Goal: Transaction & Acquisition: Book appointment/travel/reservation

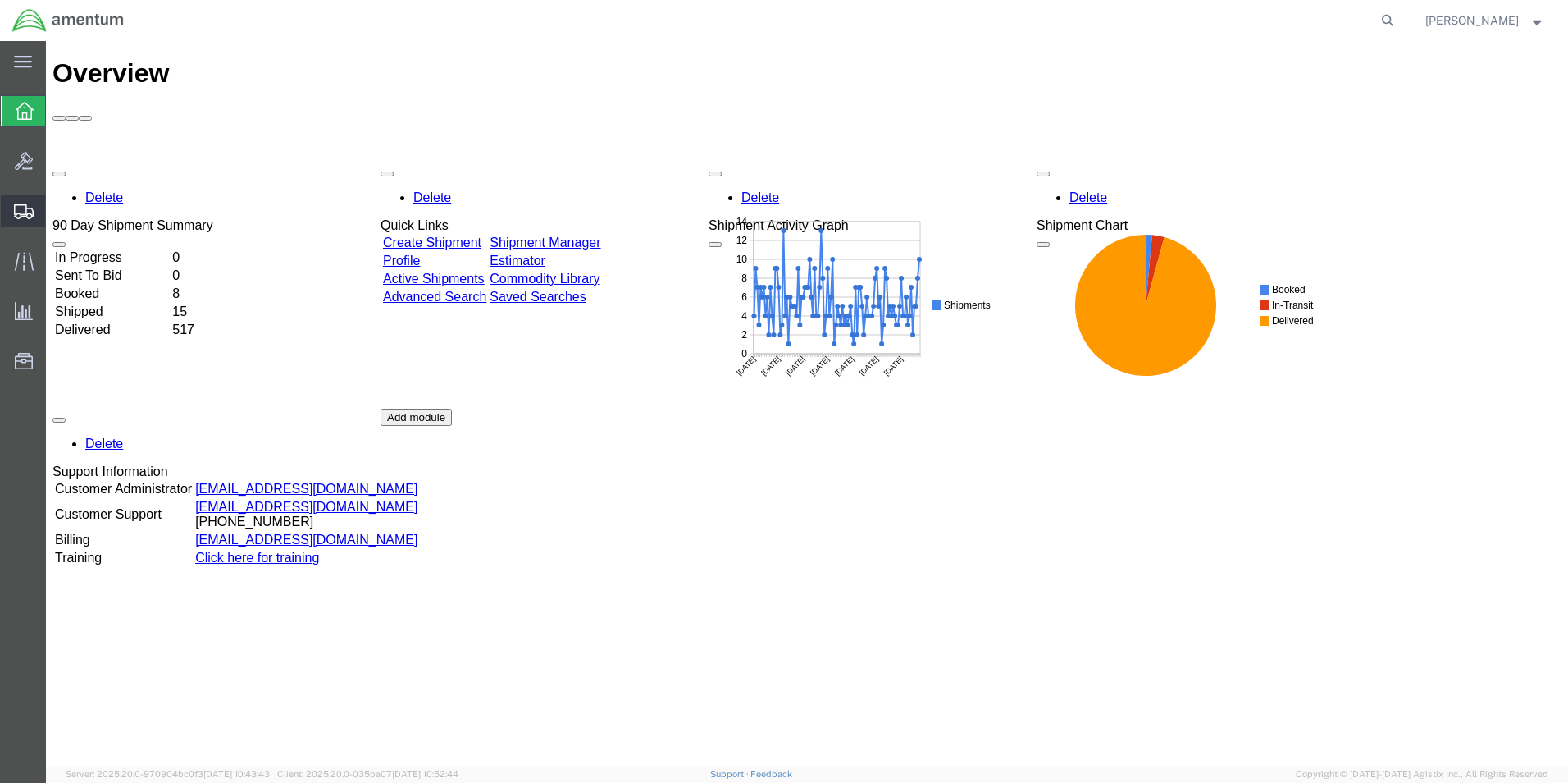
click at [0, 0] on span "Create Shipment" at bounding box center [0, 0] width 0 height 0
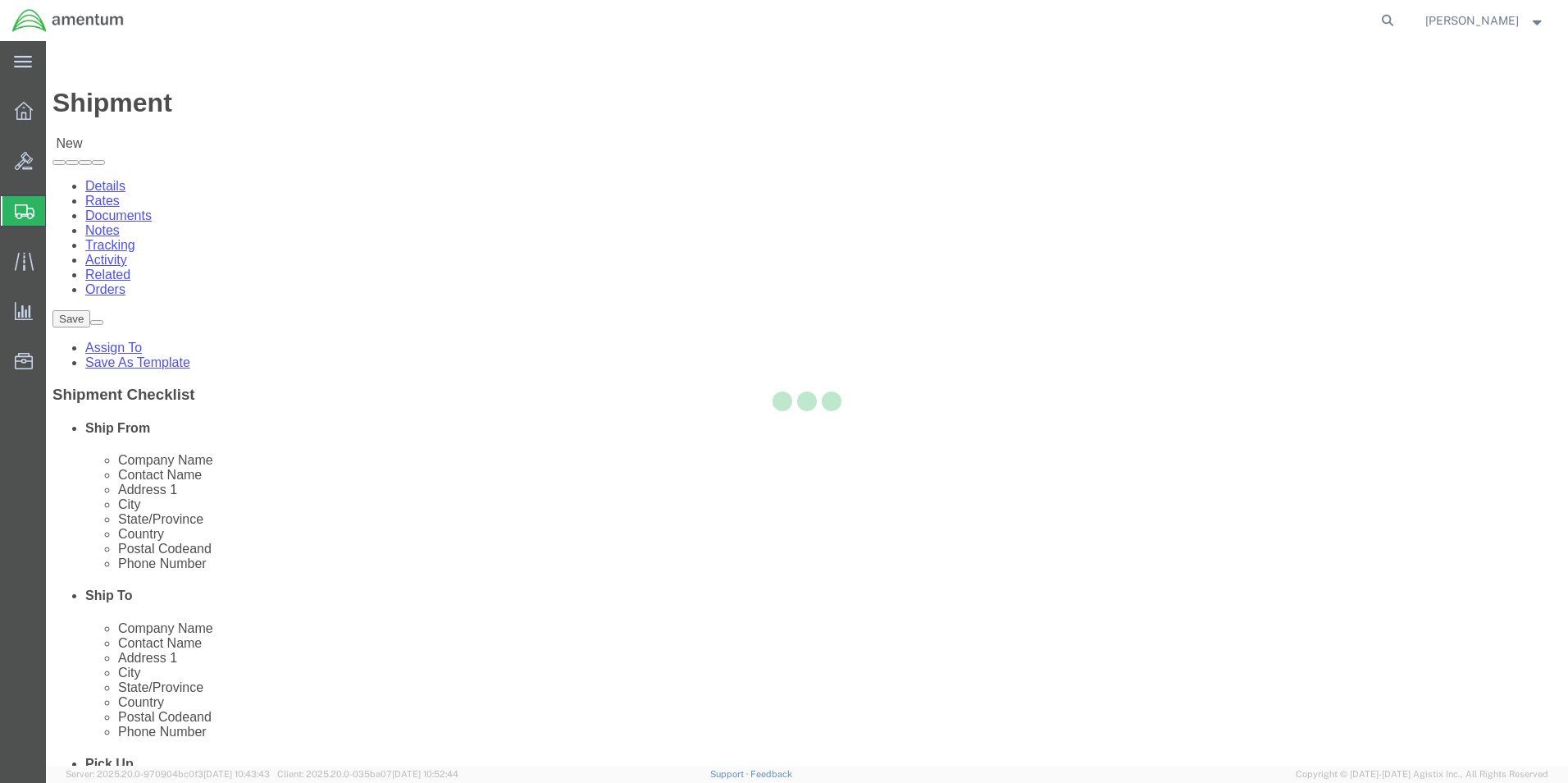
select select
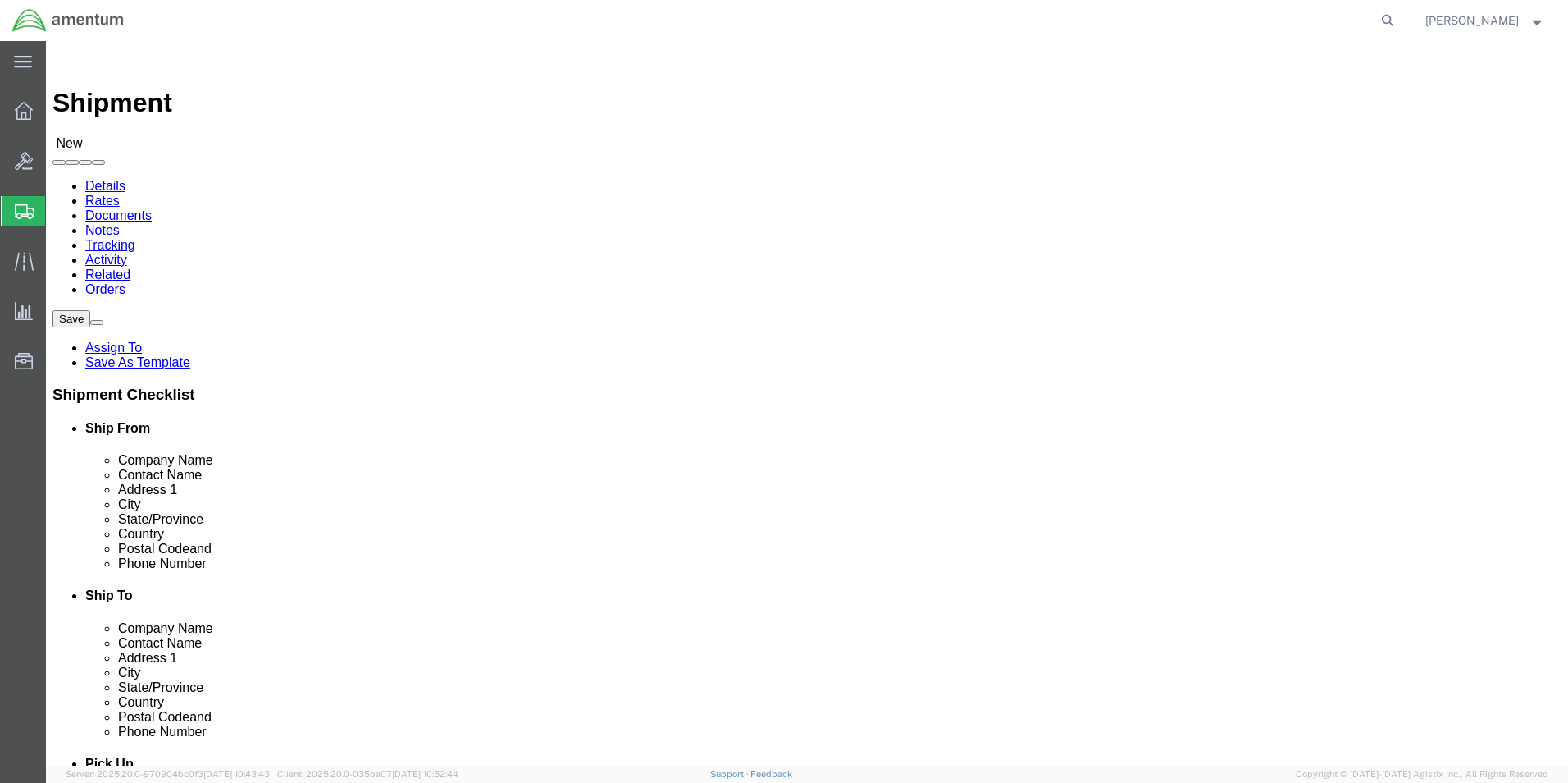
click input "text"
type input "AVIATION LABO"
click p "- Aviation Laboratories - ([PERSON_NAME]) [STREET_ADDRESS][PERSON_NAME]"
select select "LA"
type input "Aviation Laboratories"
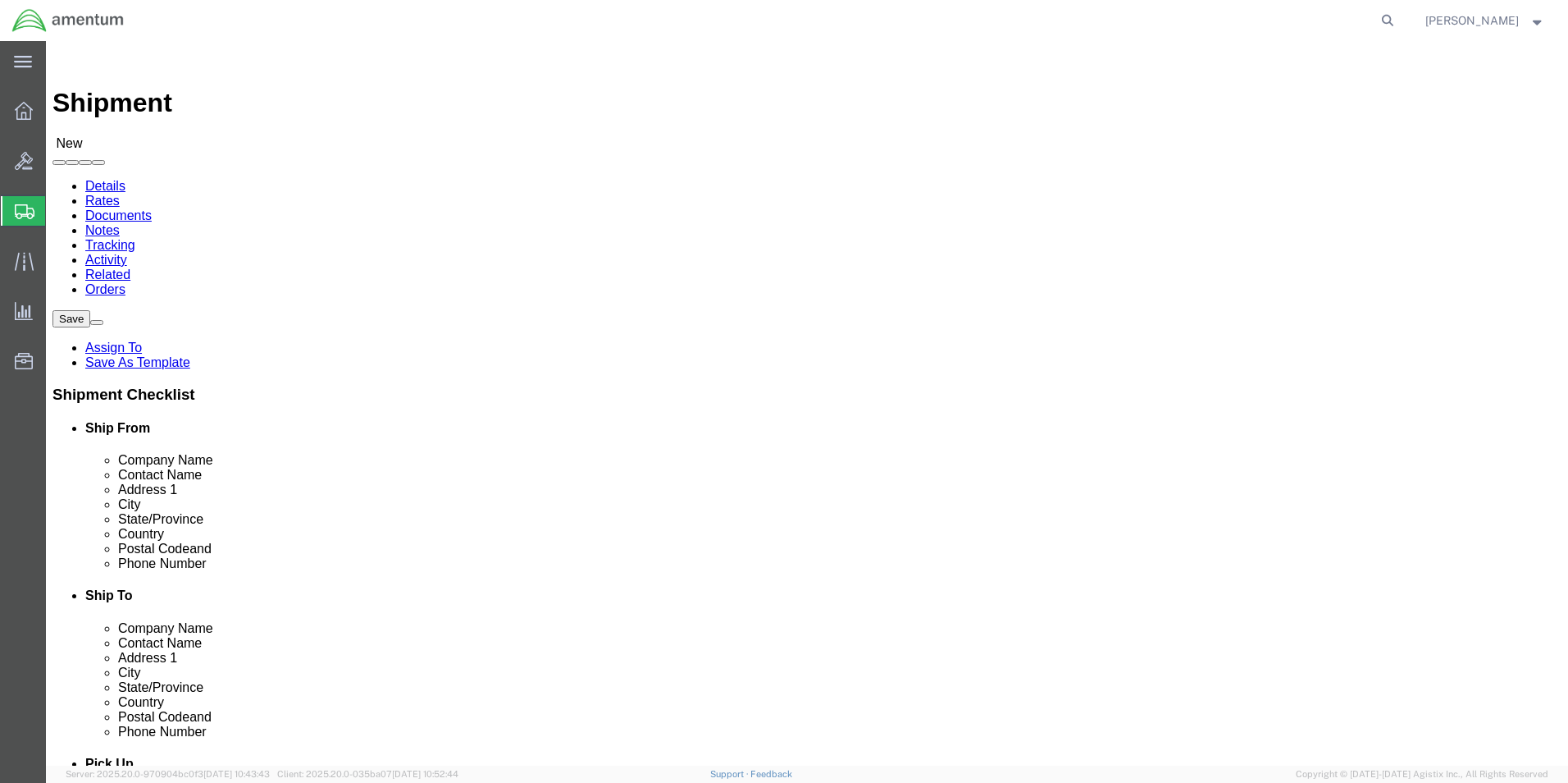
click input "text"
type input "AMENTUM SERVICES"
click label "Address 2"
click input "text"
type input "[PERSON_NAME]"
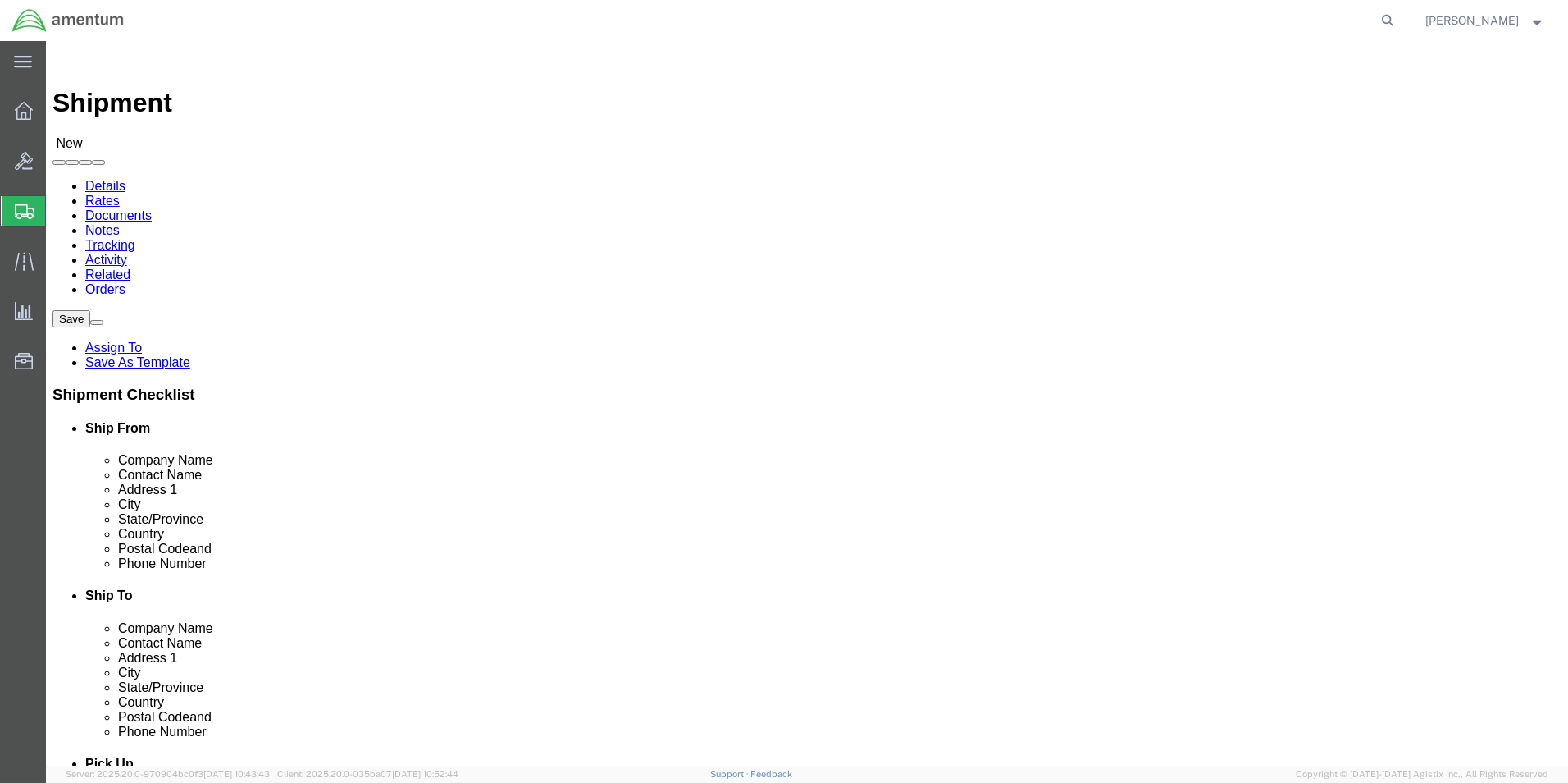
click input "text"
type input "[STREET_ADDRESS][PERSON_NAME]"
click div "Location My Profile Location [PHONE_NUMBER] [PHONE_NUMBER] [PHONE_NUMBER] [PHON…"
drag, startPoint x: 347, startPoint y: 429, endPoint x: 371, endPoint y: 392, distance: 44.1
click div "Location My Profile Location [PHONE_NUMBER] [PHONE_NUMBER] [PHONE_NUMBER] [PHON…"
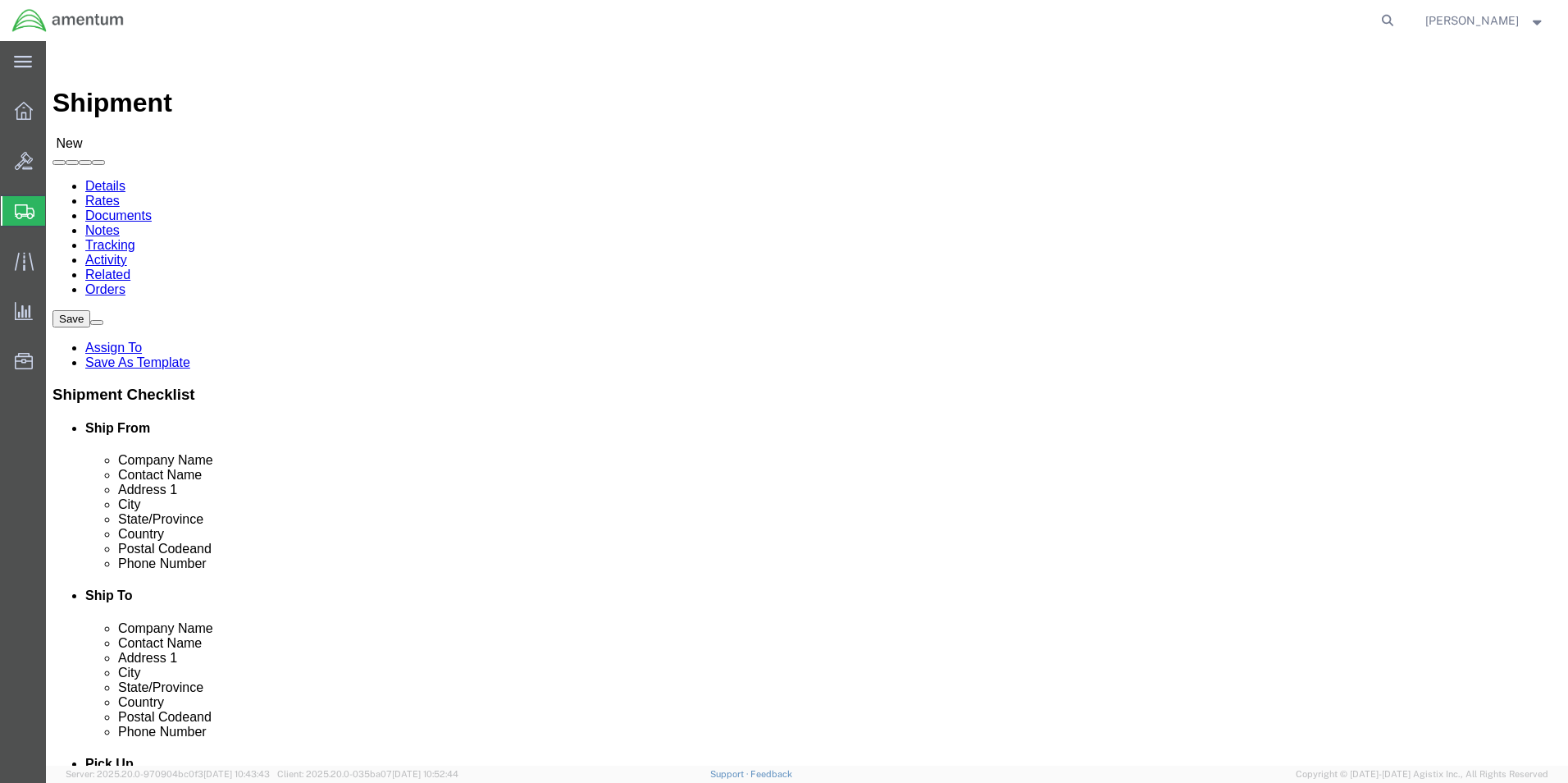
type input "DOTHAN"
click div "Location My Profile Location [PHONE_NUMBER] [PHONE_NUMBER] [PHONE_NUMBER] [PHON…"
drag, startPoint x: 243, startPoint y: 525, endPoint x: 254, endPoint y: 515, distance: 14.9
click input "text"
type input "36303"
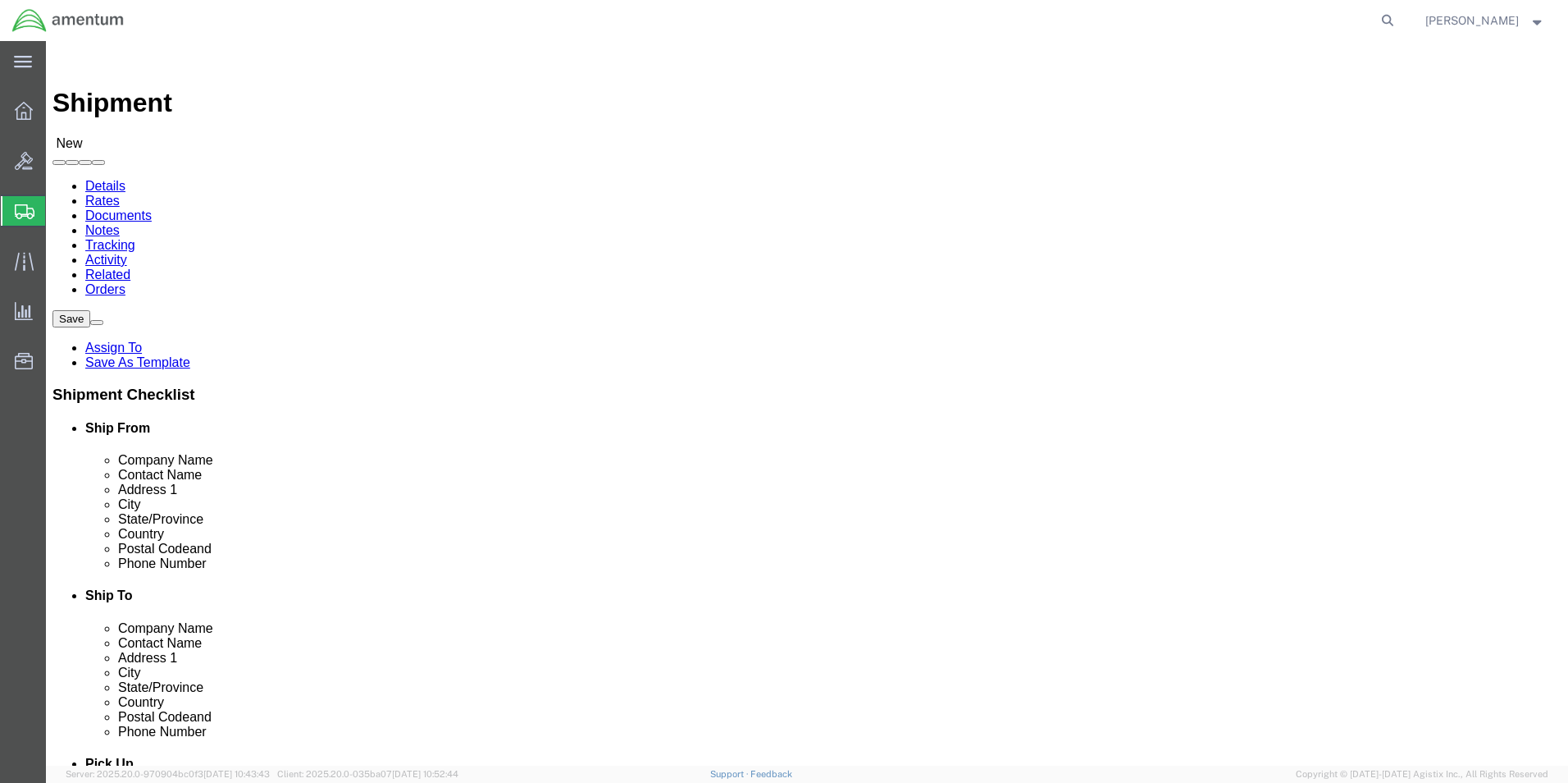
click div "Location My Profile Location [PHONE_NUMBER] [PHONE_NUMBER] [PHONE_NUMBER] [PHON…"
click input "text"
type input "[PHONE_NUMBER]"
click div "Location My Profile Location [PHONE_NUMBER] [PHONE_NUMBER] [PHONE_NUMBER] [PHON…"
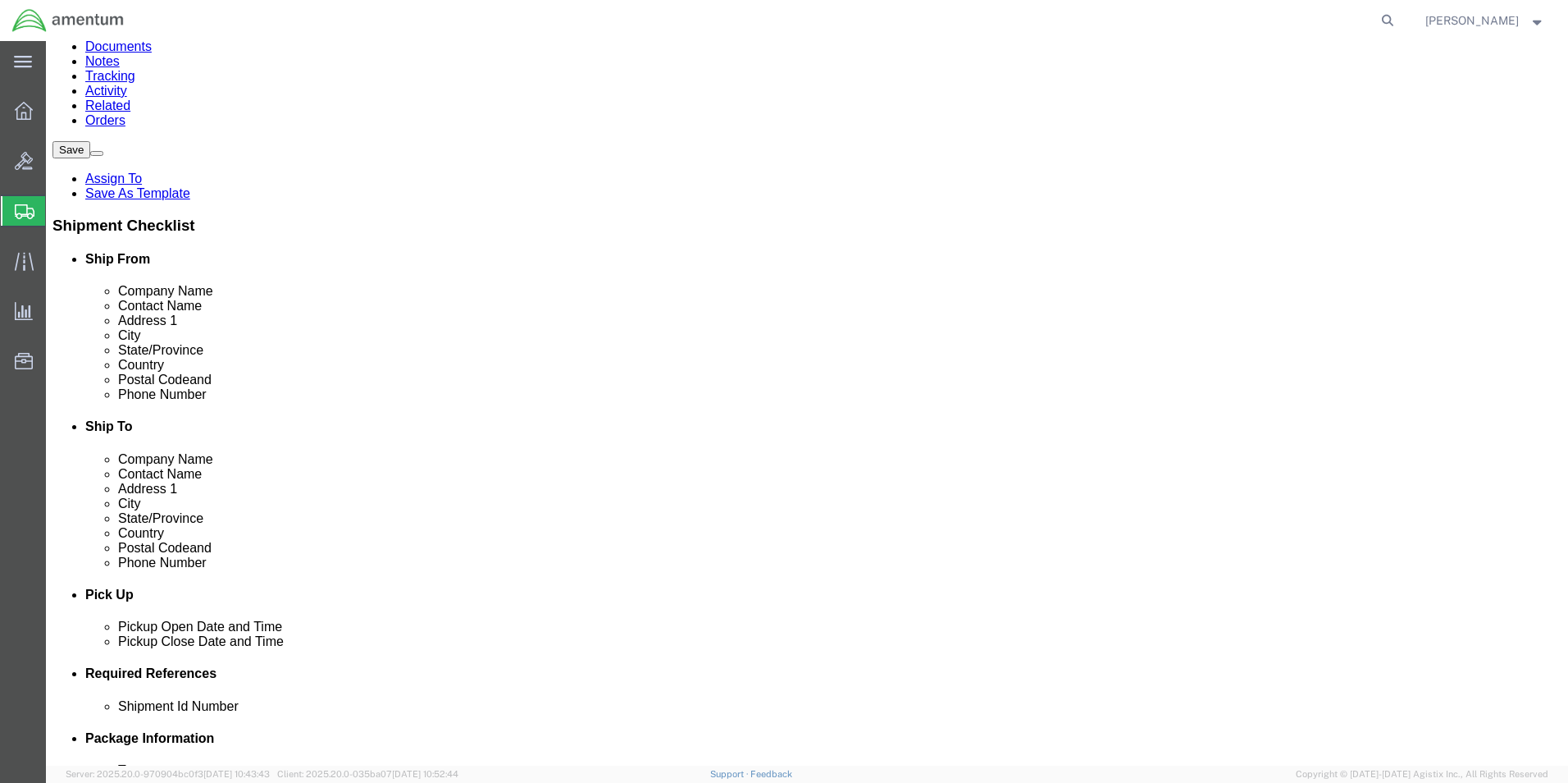
scroll to position [328, 0]
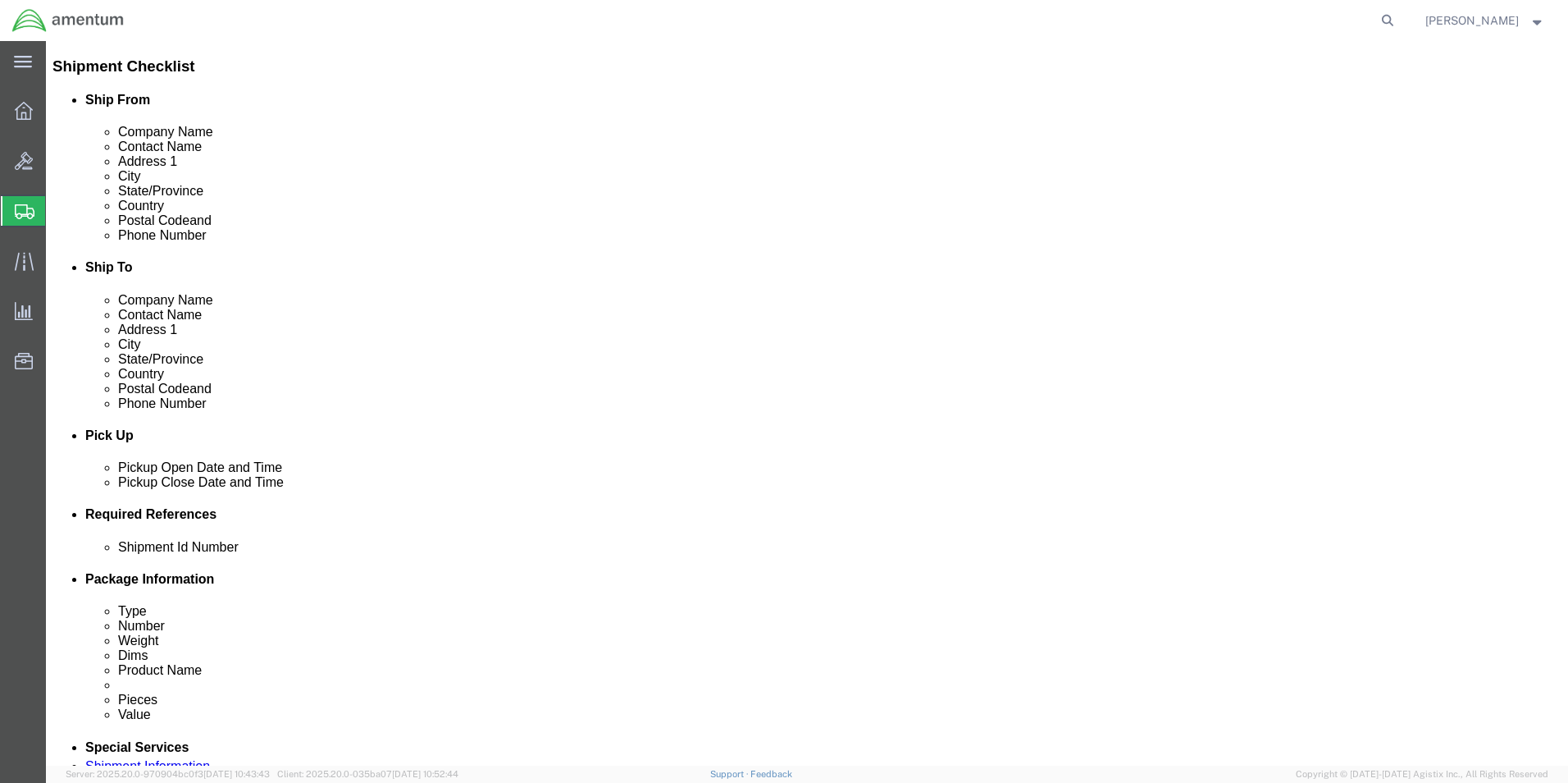
click input "text"
type input "SITE 588"
click div "Pickup Date: Pickup Start Date Pickup Start Time Pickup Open Date and Time [DAT…"
click icon
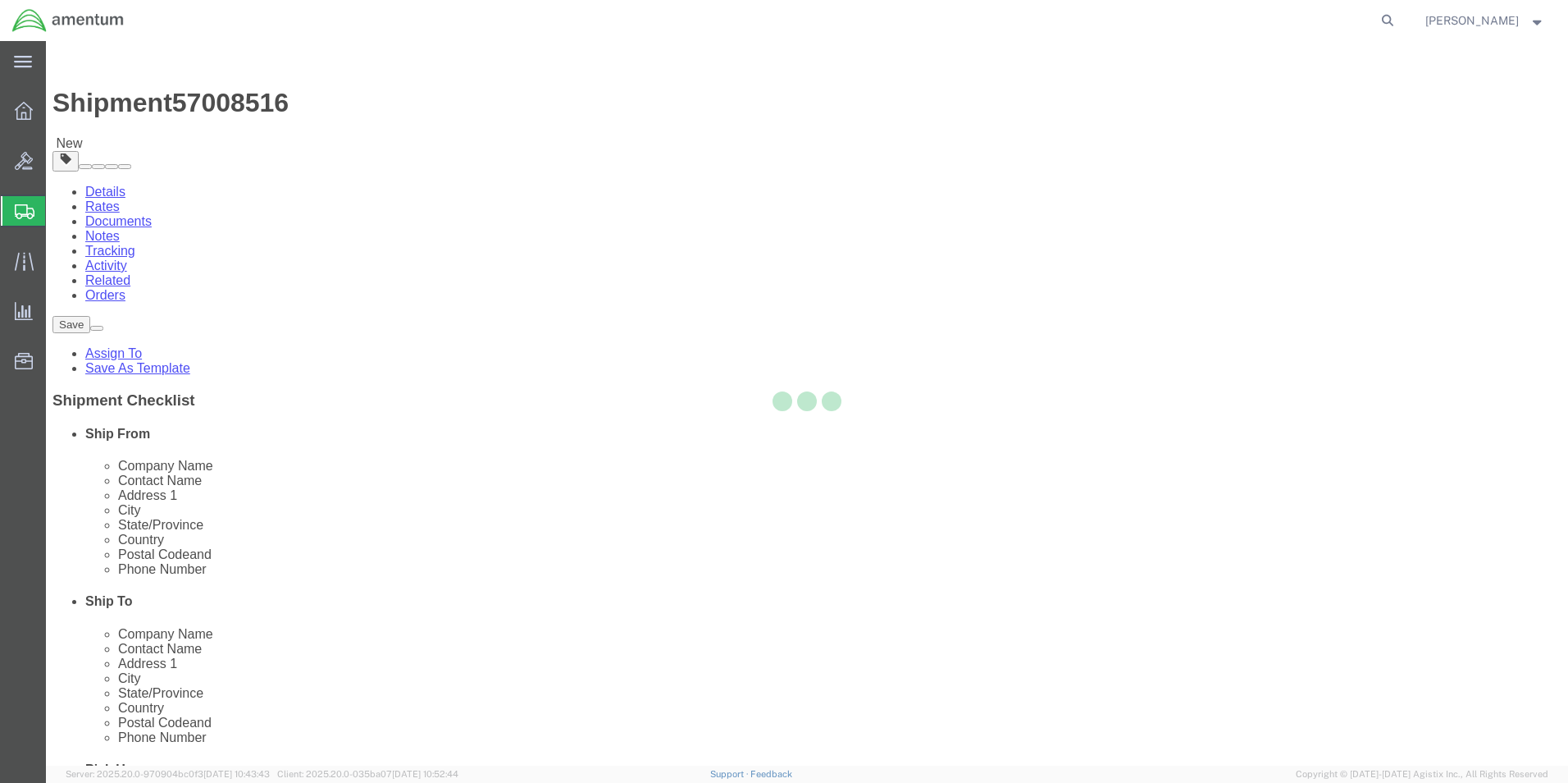
select select "CBOX"
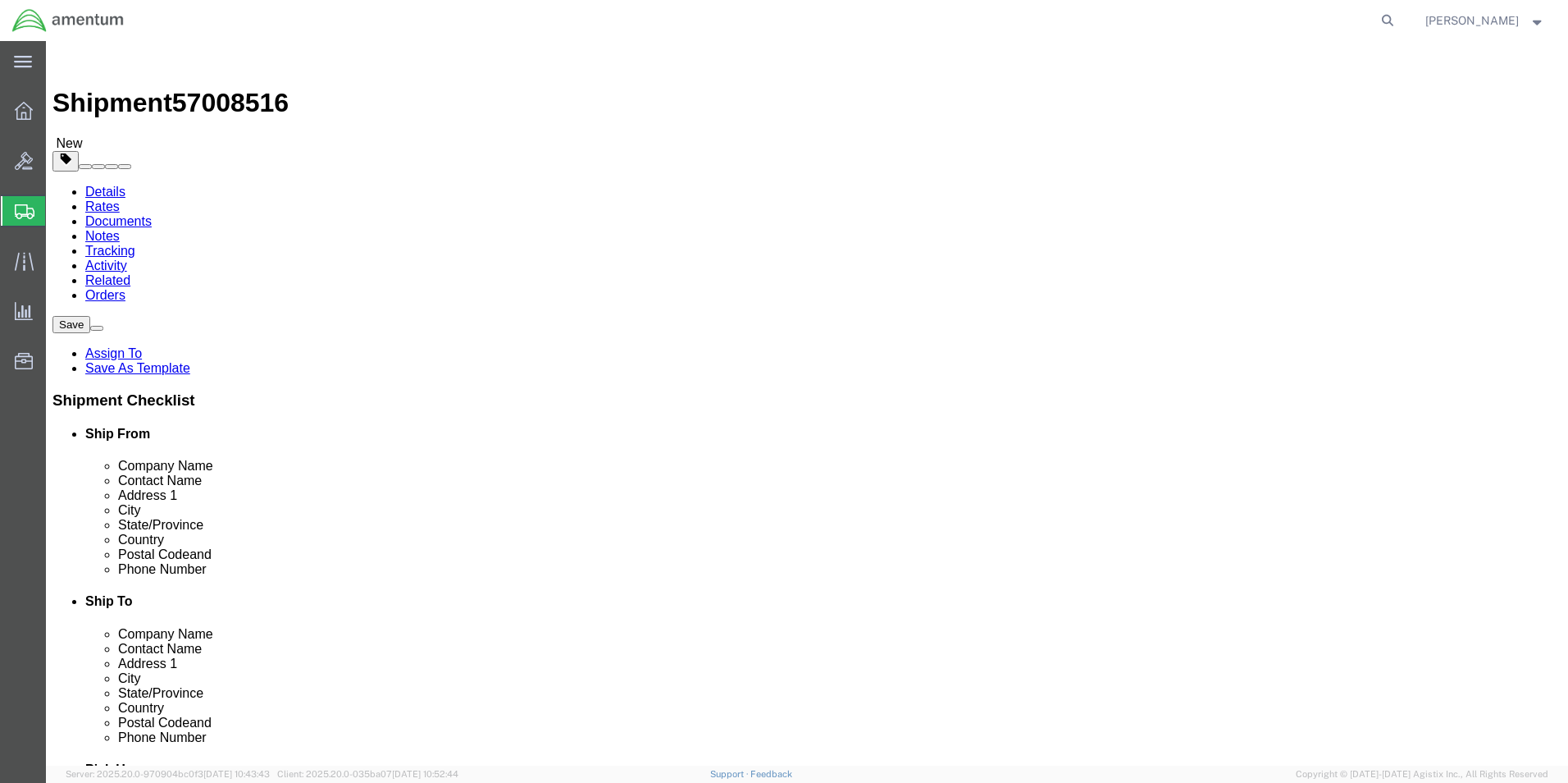
click input "text"
type input "12"
type input "9"
type input "6"
drag, startPoint x: 267, startPoint y: 385, endPoint x: 189, endPoint y: 389, distance: 78.1
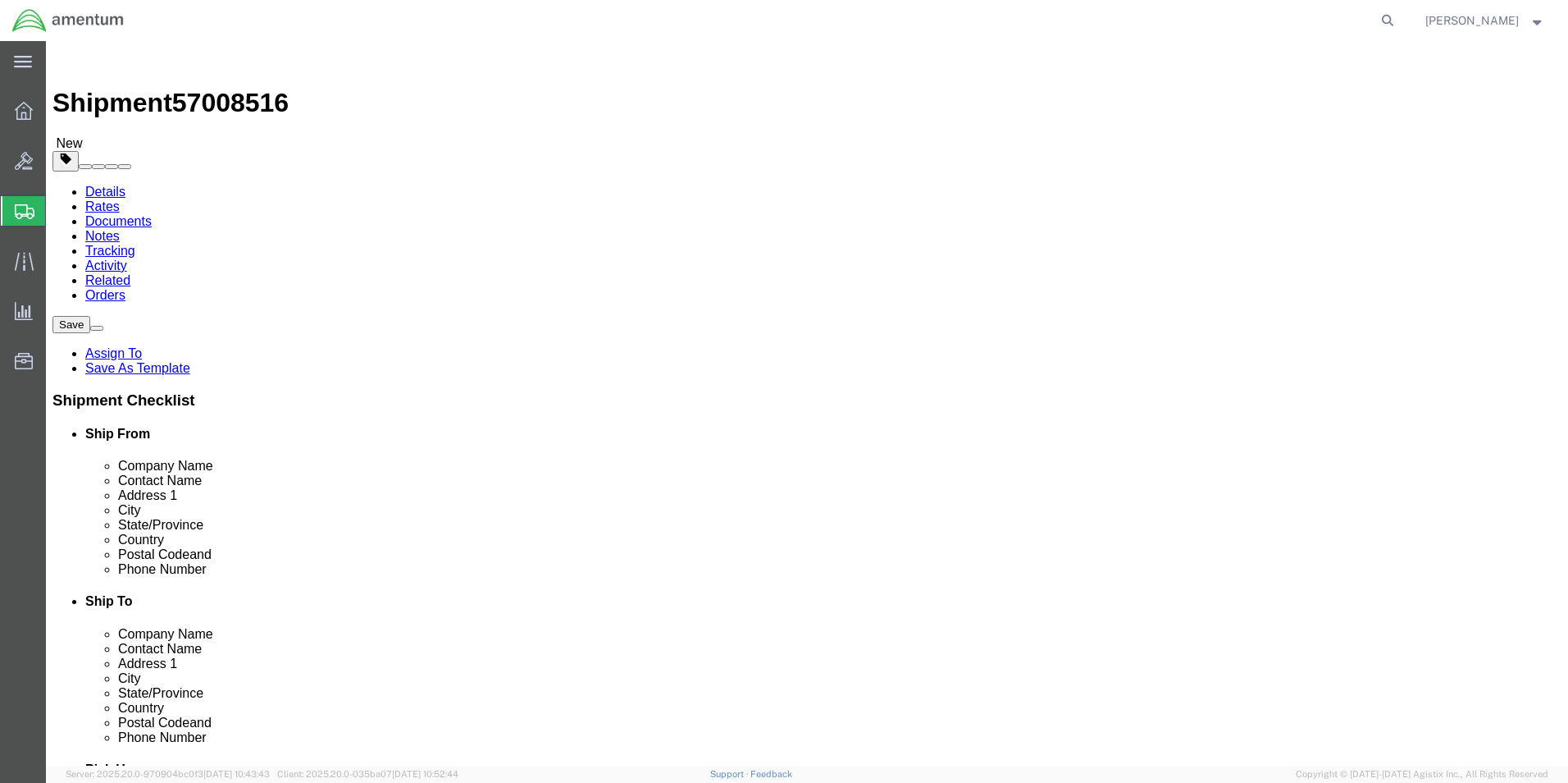
click div "Weight 0.00 Select kgs lbs Ship. t°"
type input "2"
click link "Add Content"
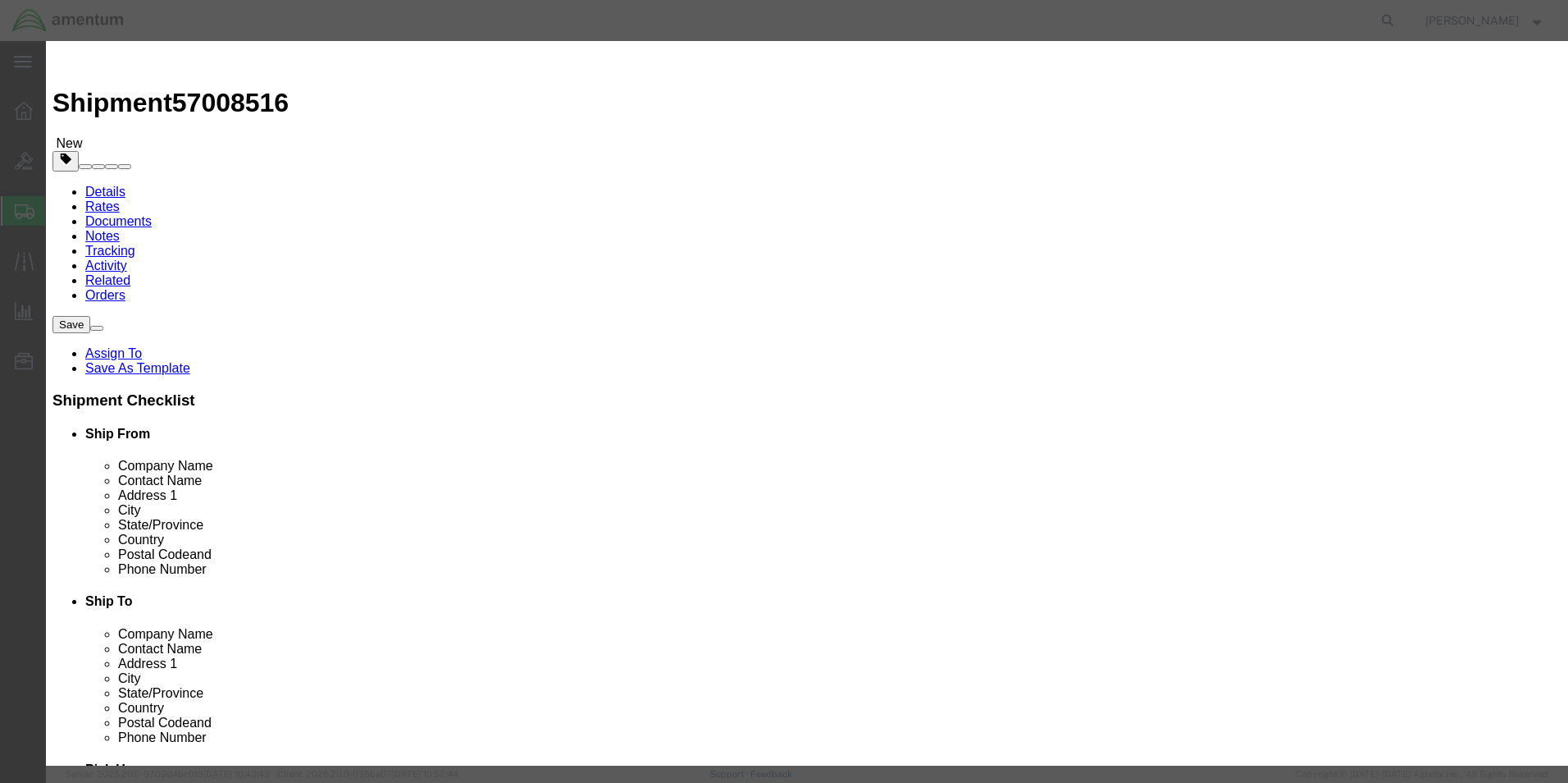
click input "text"
type input "SAMPLES"
click input "0"
type input "1"
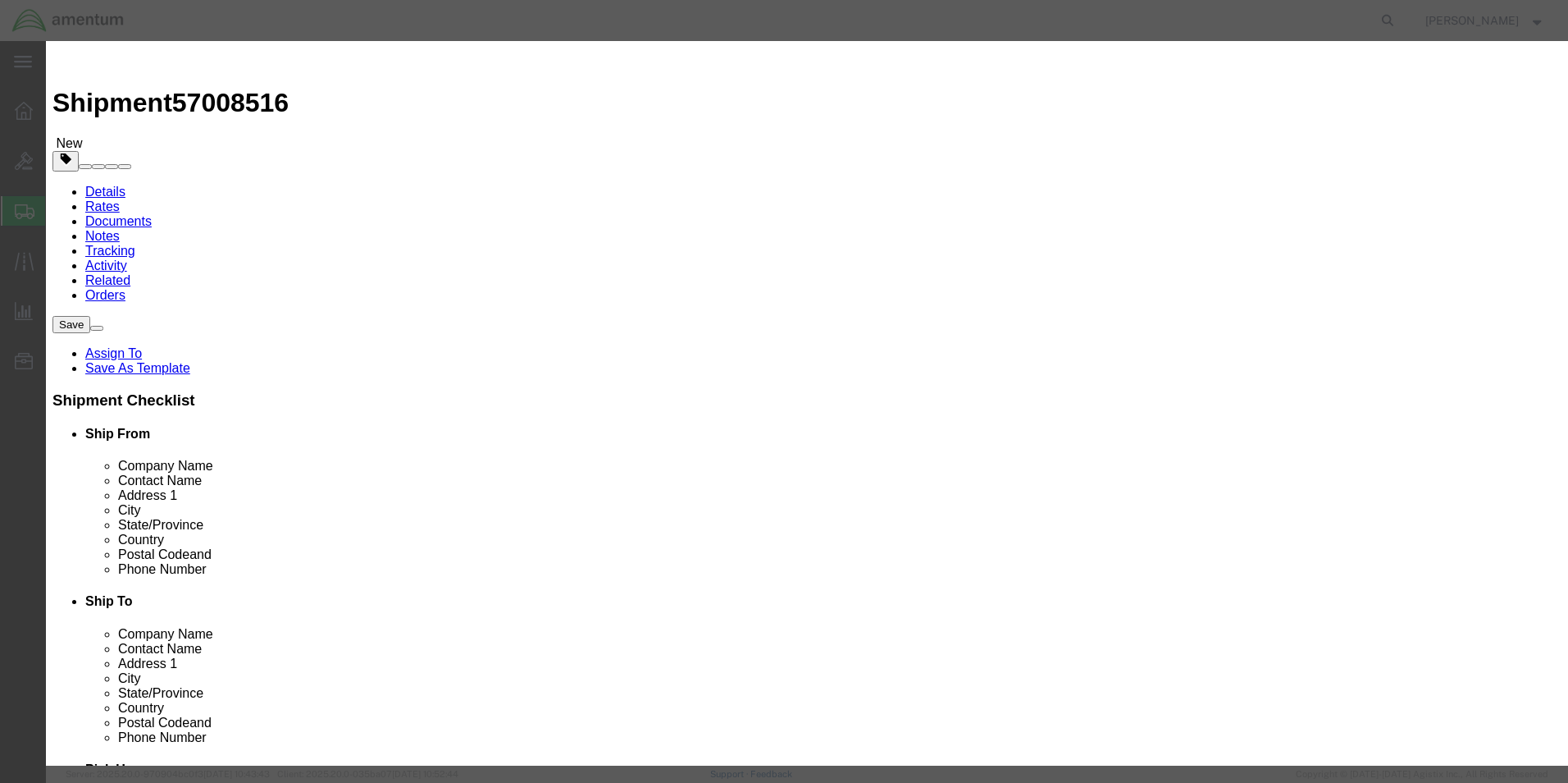
click label "Class"
click input "text"
type input "1.00"
click button "Save & Close"
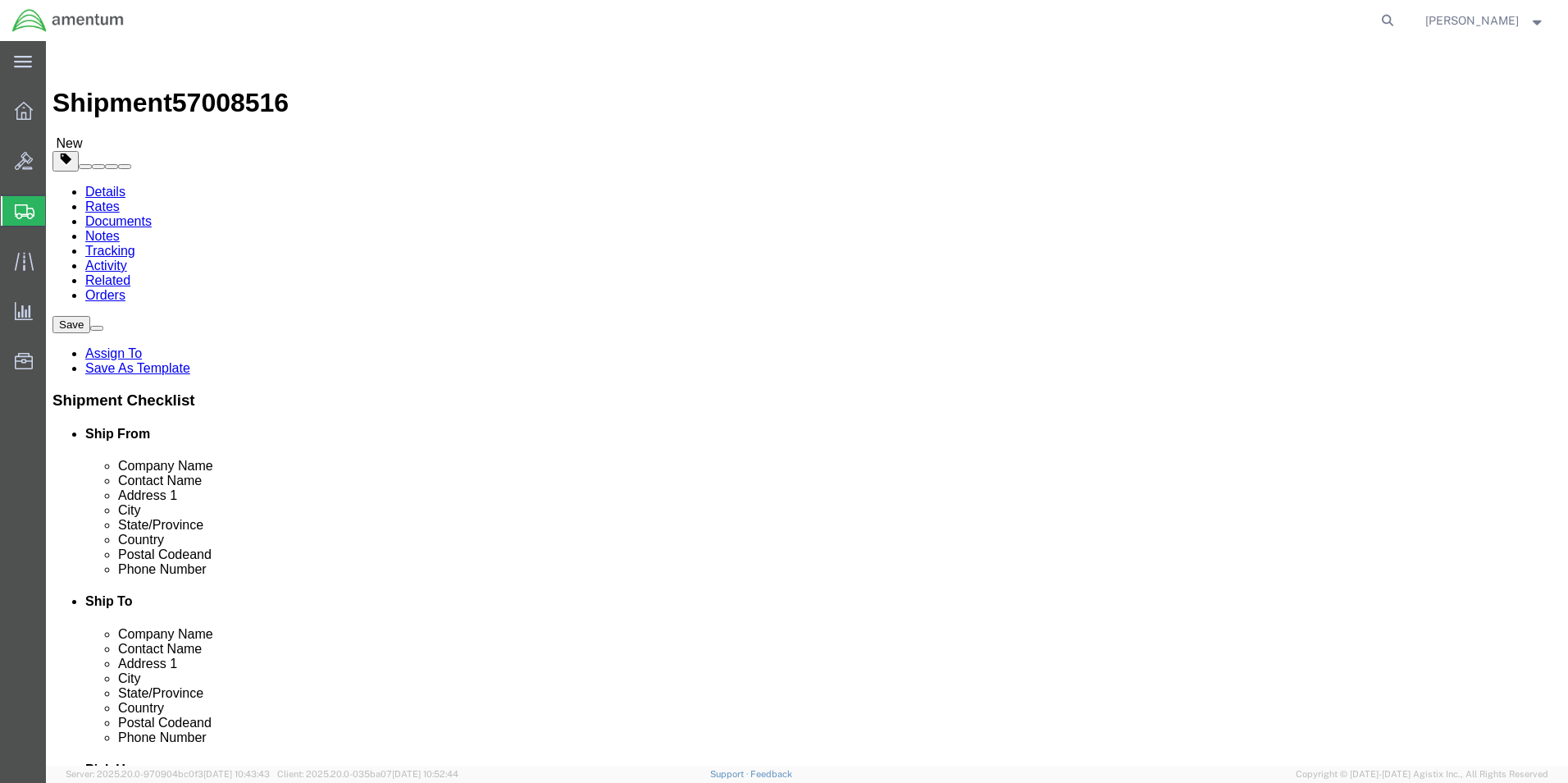
click button "Rate Shipment"
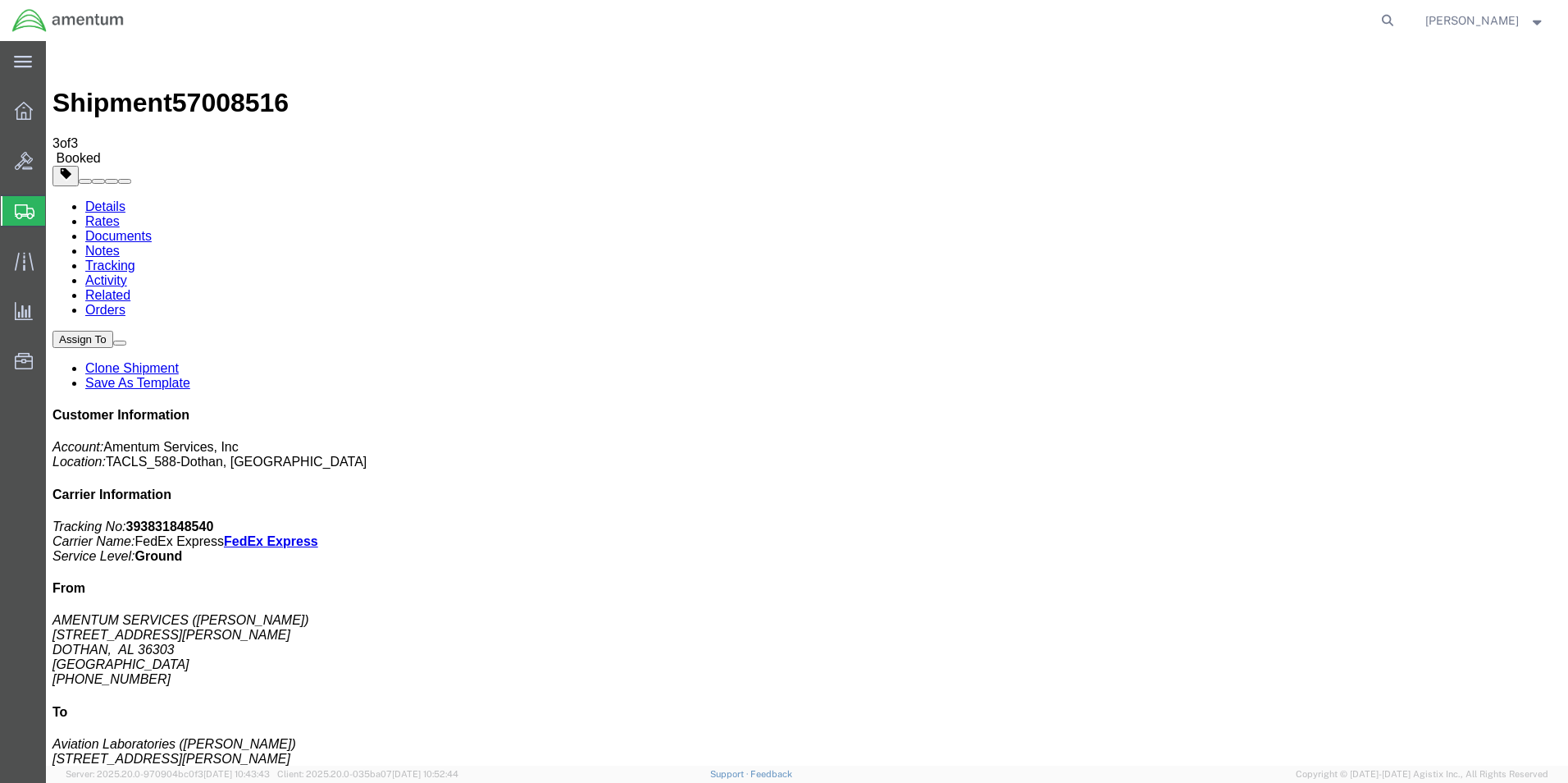
click at [0, 0] on span "Shipment Manager" at bounding box center [0, 0] width 0 height 0
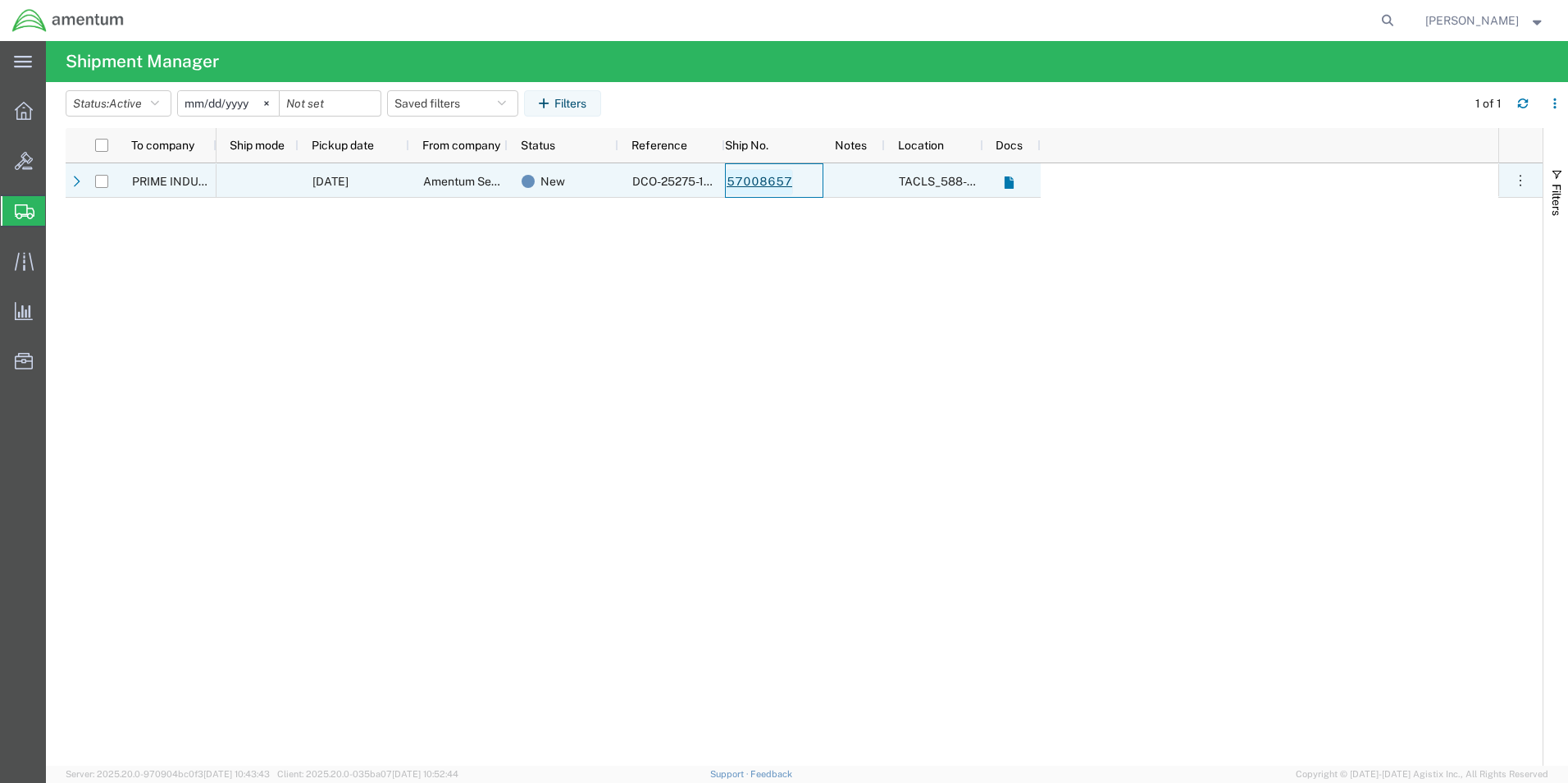
click at [745, 181] on link "57008657" at bounding box center [760, 182] width 67 height 27
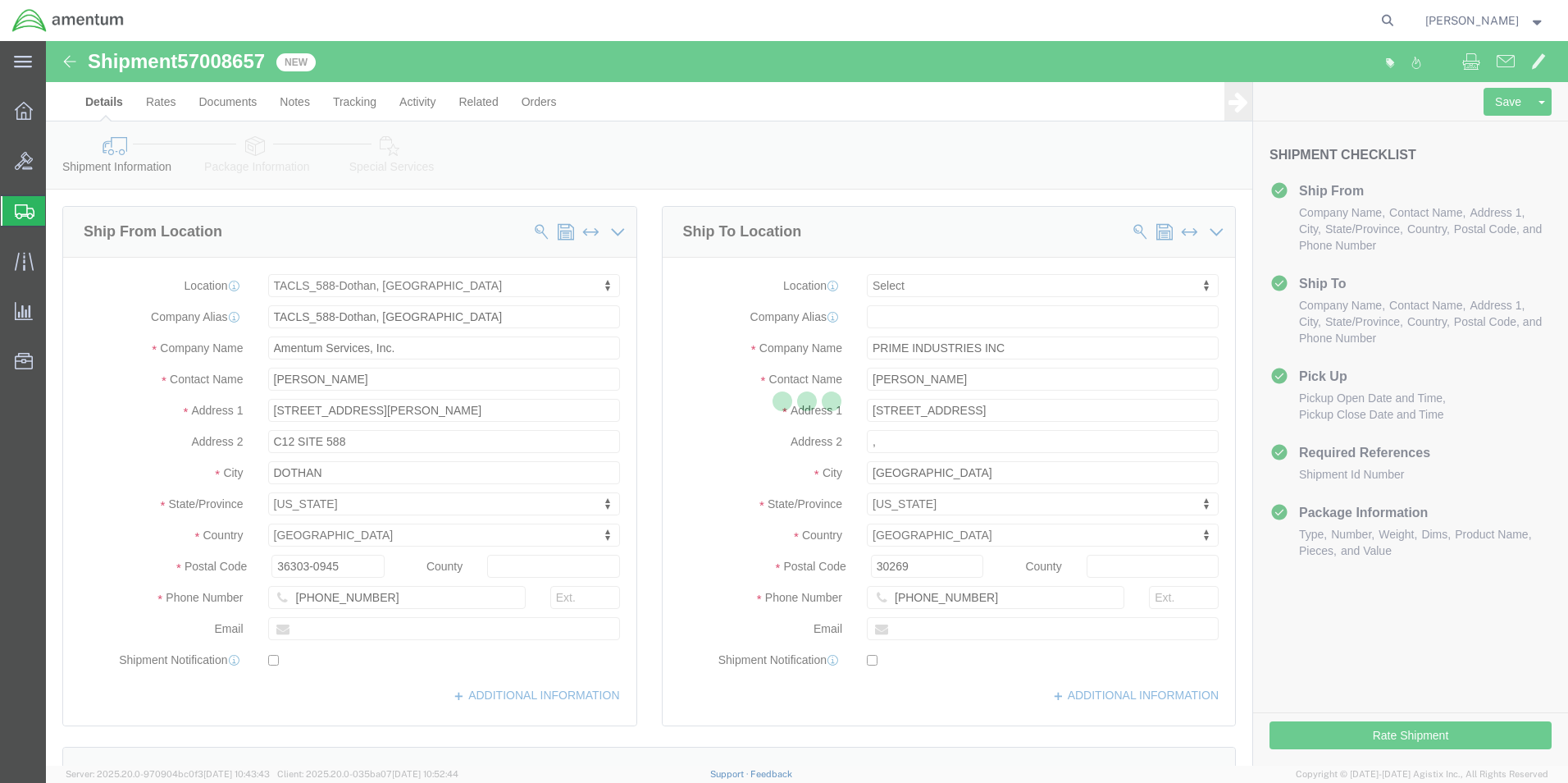
select select "42706"
select select
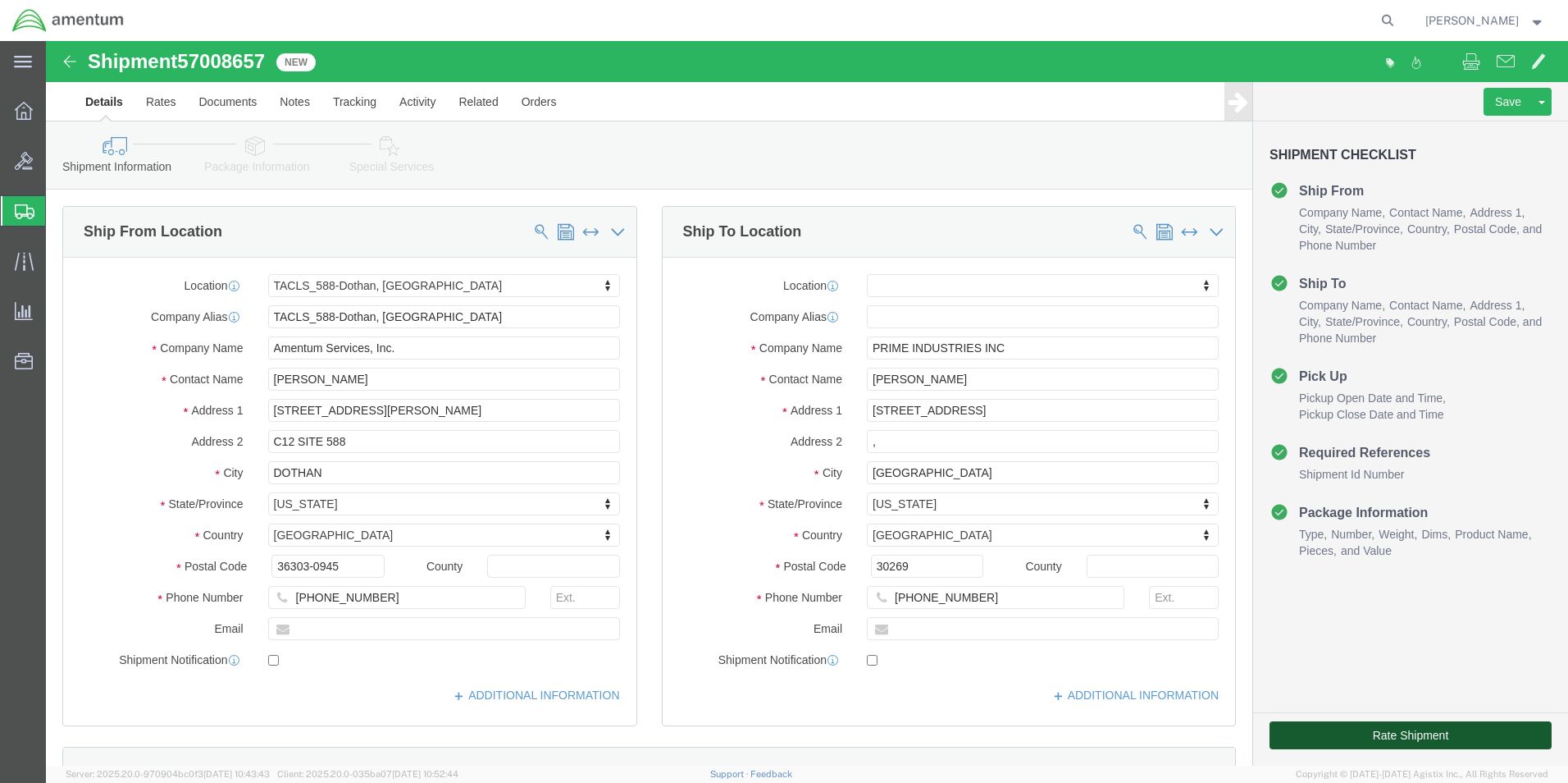
click button "Rate Shipment"
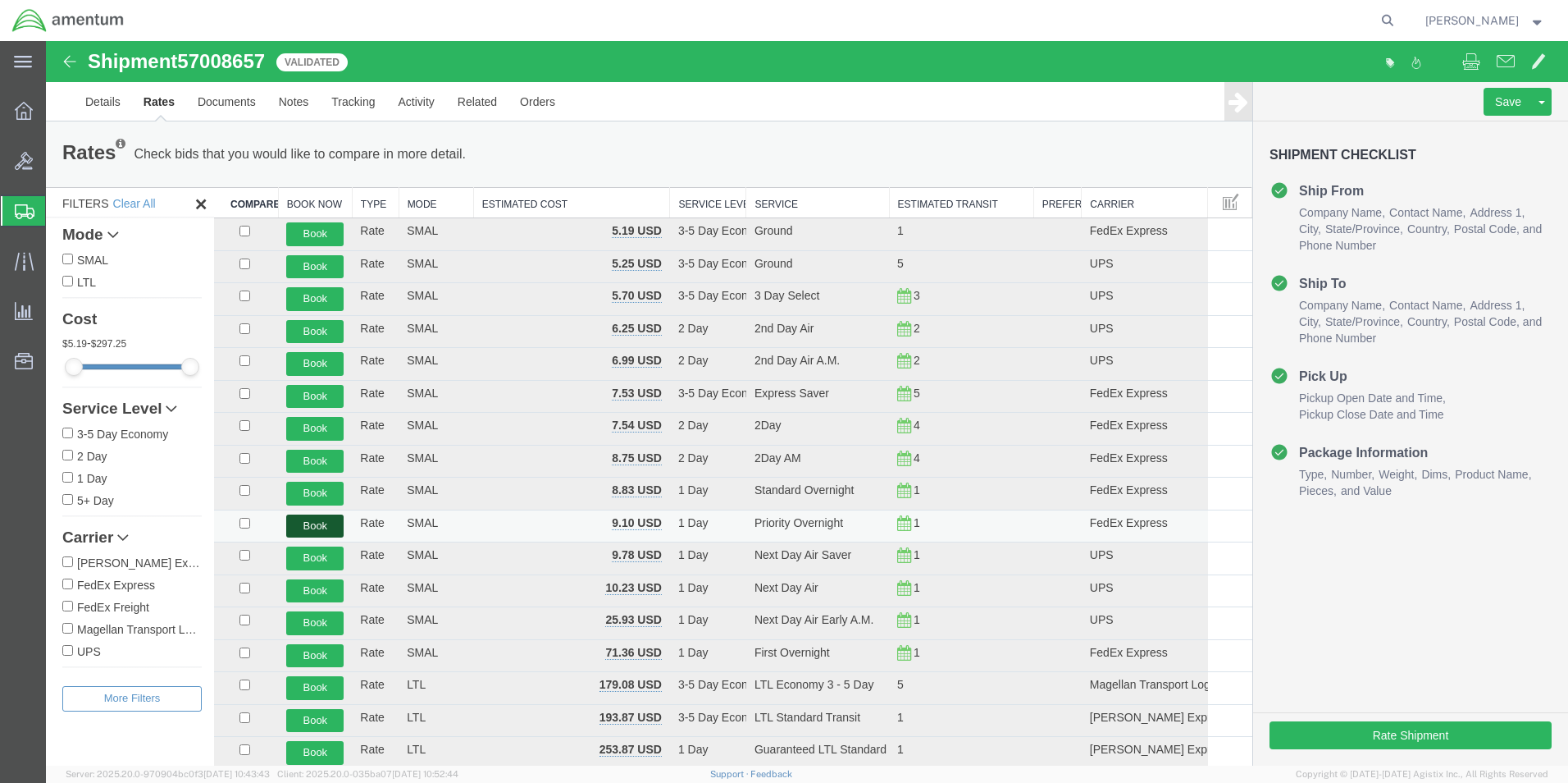
click at [309, 528] on button "Book" at bounding box center [315, 526] width 57 height 24
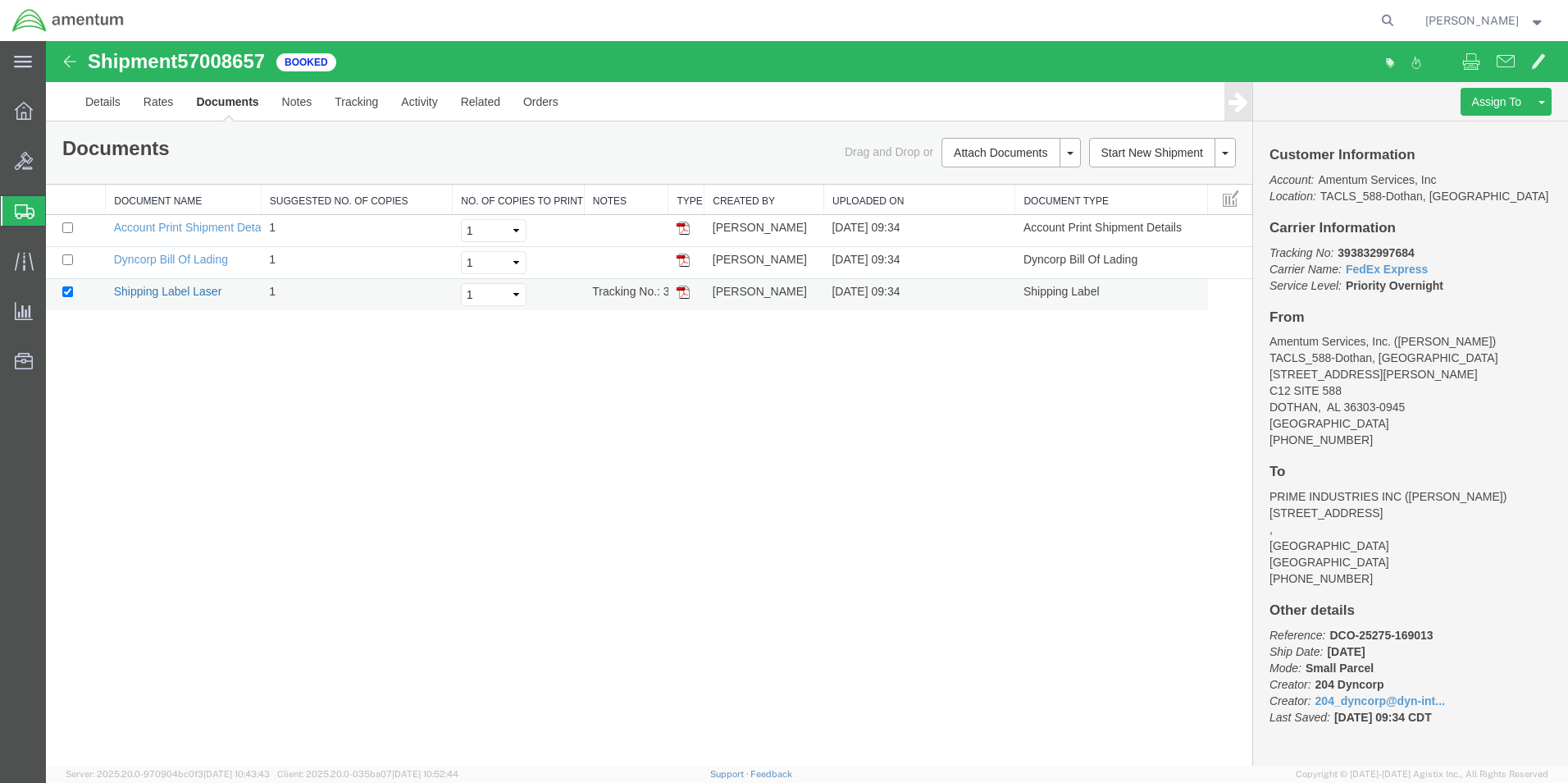
click at [197, 293] on link "Shipping Label Laser" at bounding box center [167, 291] width 108 height 13
